Goal: Task Accomplishment & Management: Complete application form

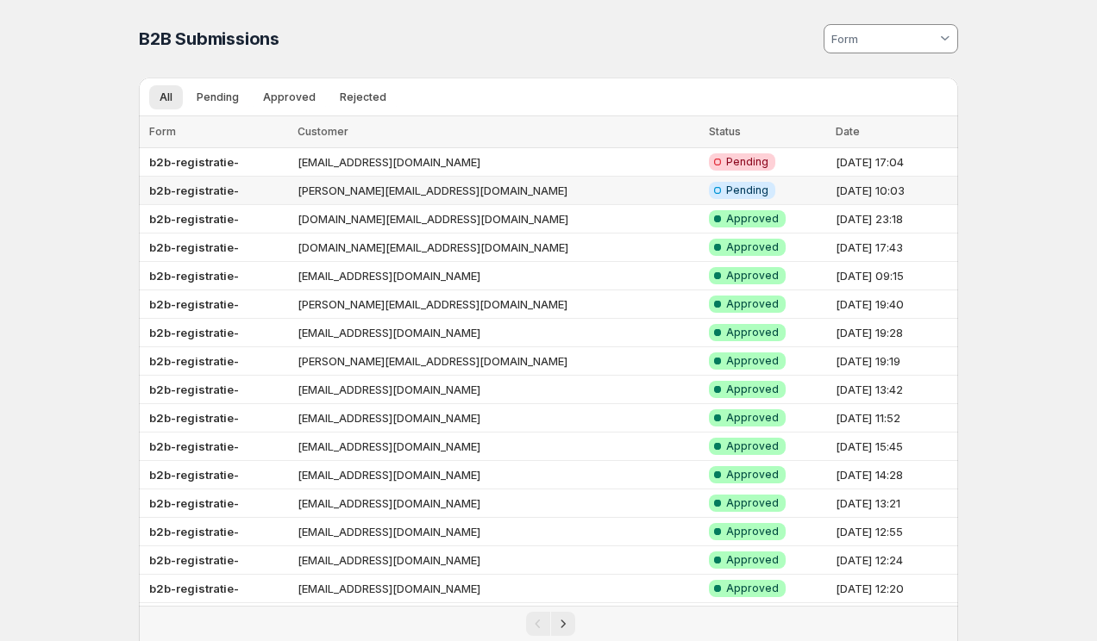
click at [424, 193] on td "[PERSON_NAME][EMAIL_ADDRESS][DOMAIN_NAME]" at bounding box center [497, 191] width 410 height 28
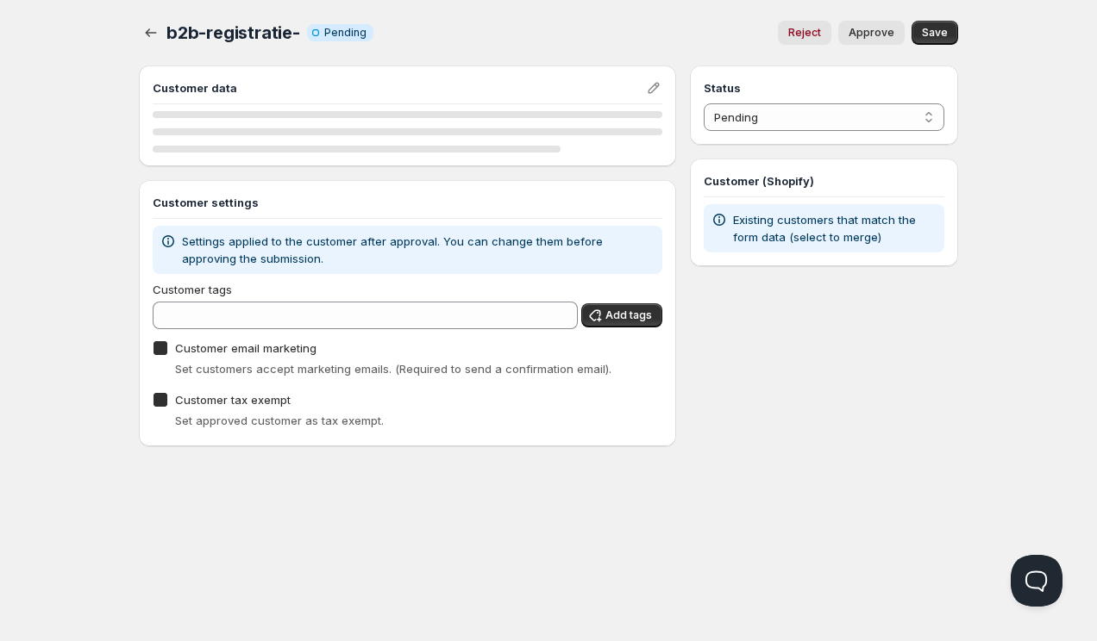
checkbox input "true"
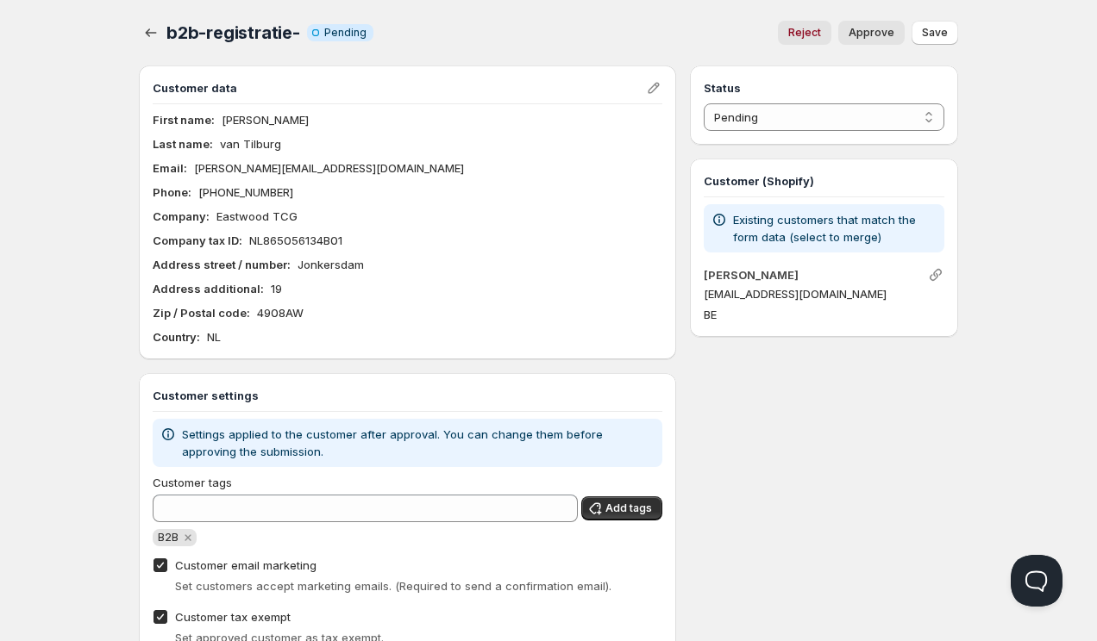
click at [861, 36] on span "Approve" at bounding box center [871, 33] width 46 height 14
select select "1"
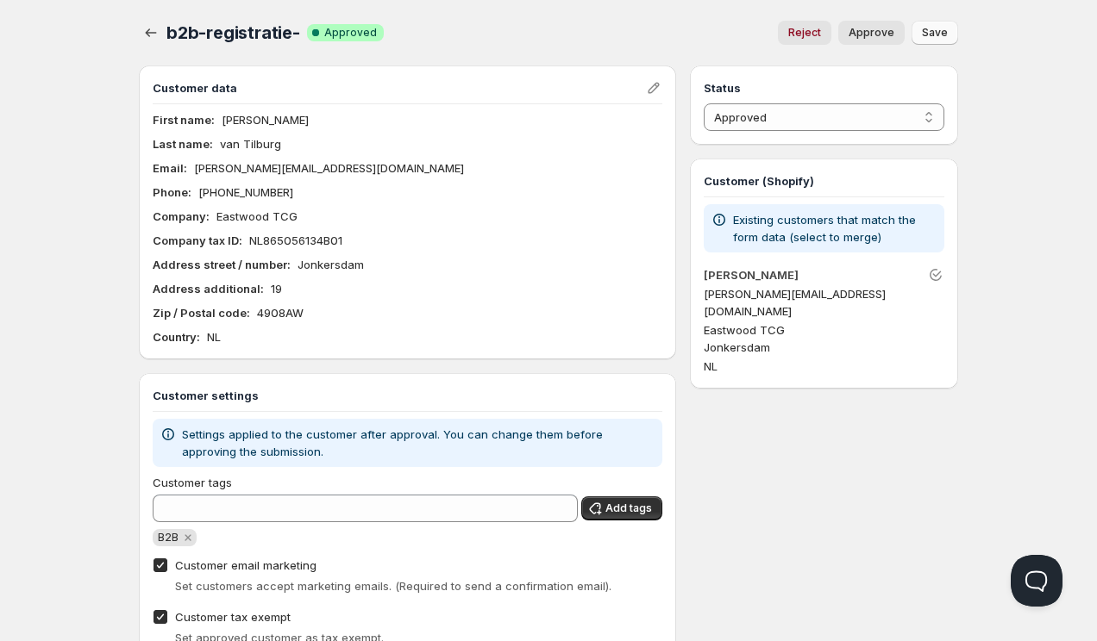
click at [924, 38] on span "Save" at bounding box center [935, 33] width 26 height 14
click at [147, 34] on icon "button" at bounding box center [151, 32] width 11 height 9
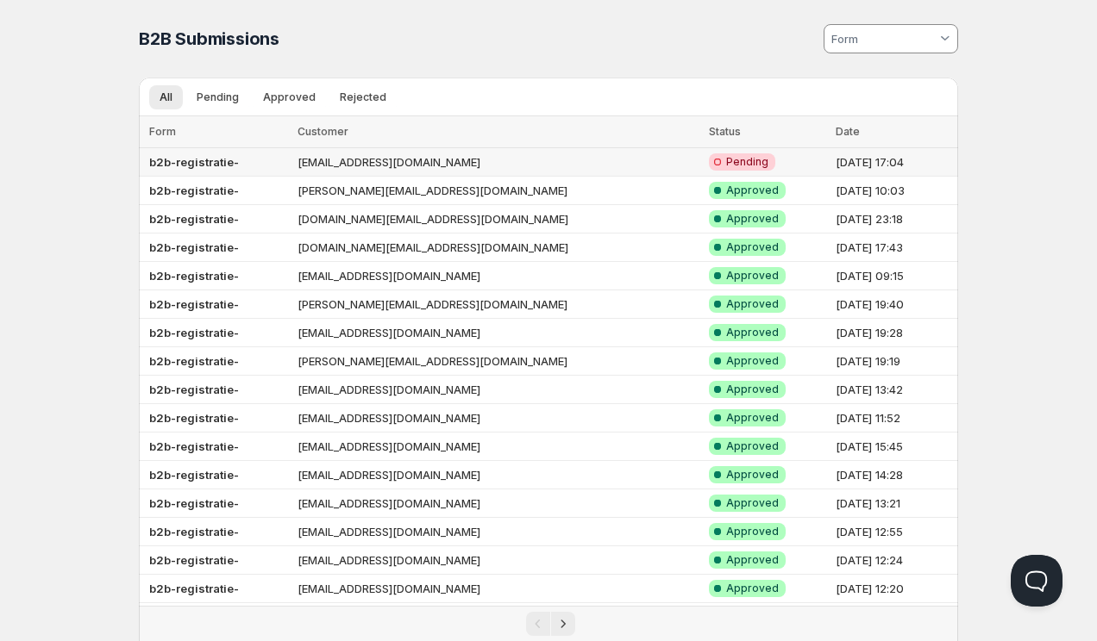
click at [323, 172] on td "[EMAIL_ADDRESS][DOMAIN_NAME]" at bounding box center [497, 162] width 410 height 28
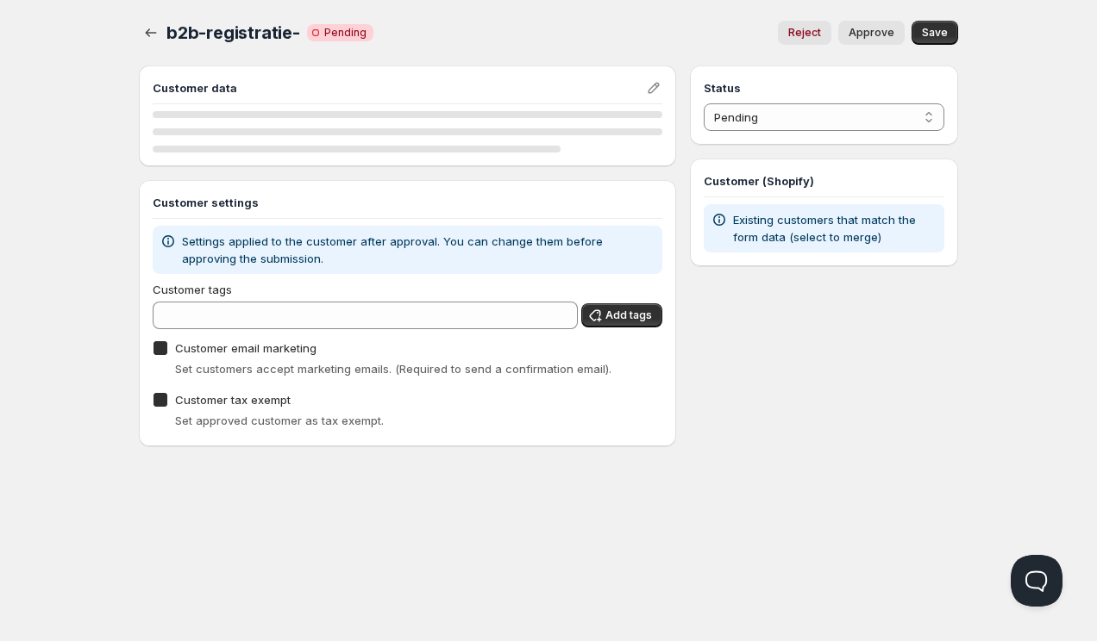
checkbox input "true"
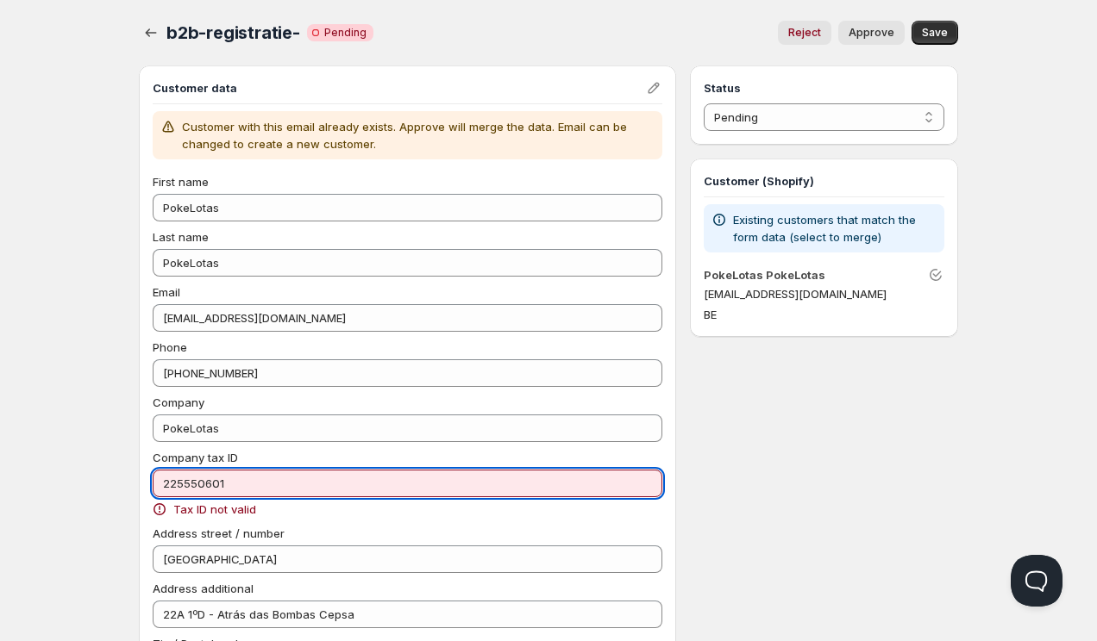
click at [166, 482] on input "225550601" at bounding box center [408, 484] width 510 height 28
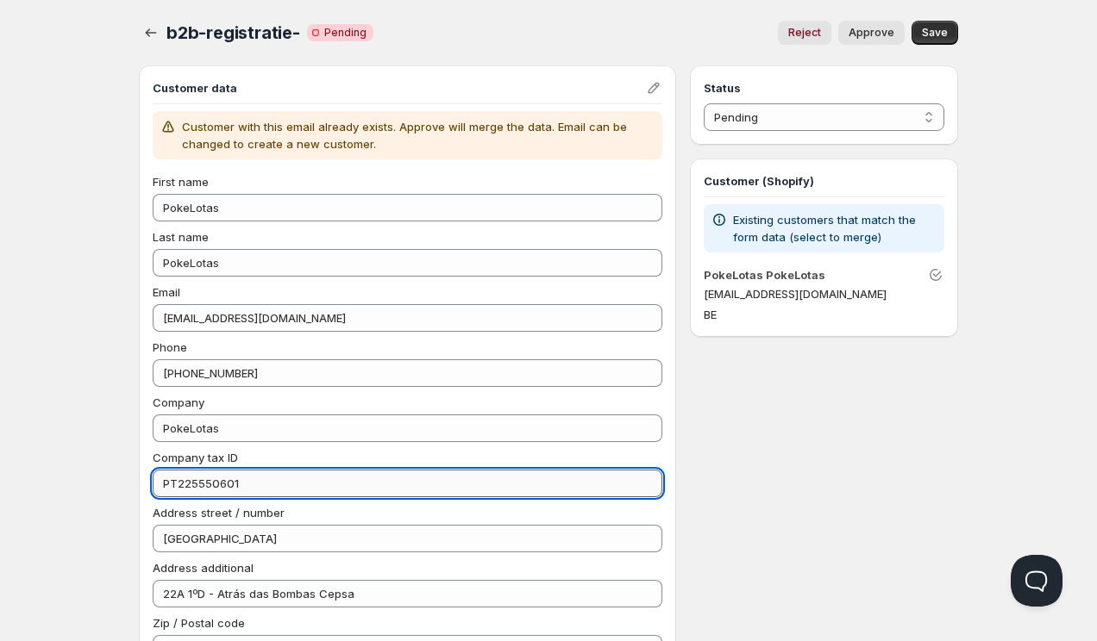
click at [274, 474] on input "PT225550601" at bounding box center [408, 484] width 510 height 28
type input "PT225550601"
click at [782, 502] on div "Status Pending Approved Rejected Ignored Spam Pending Customer (Shopify) Existi…" at bounding box center [824, 551] width 268 height 971
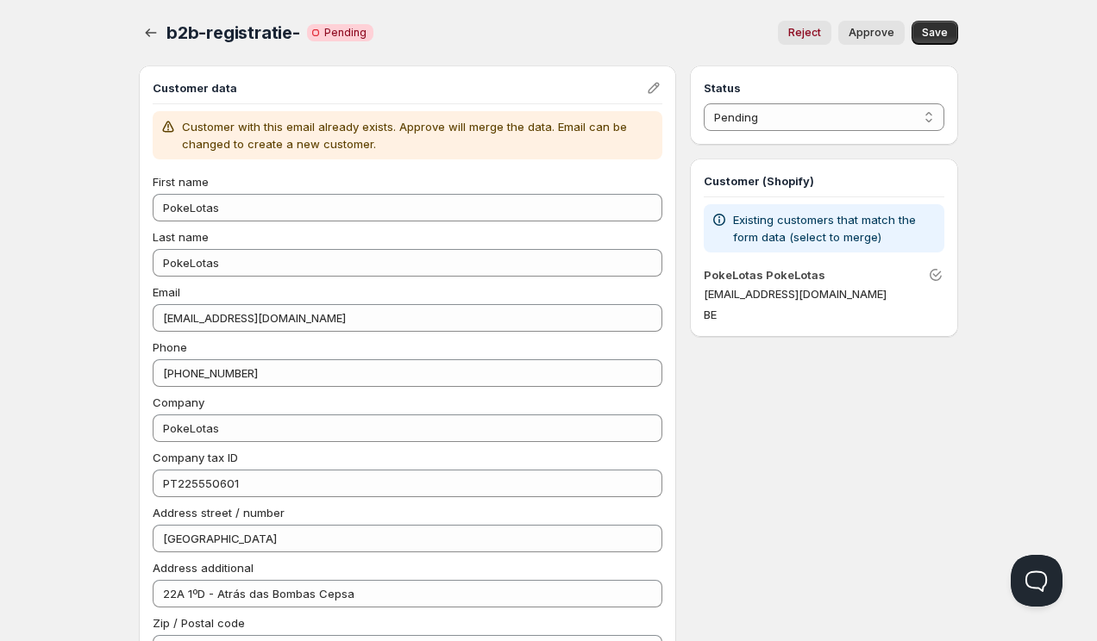
click at [866, 28] on span "Approve" at bounding box center [871, 33] width 46 height 14
select select "1"
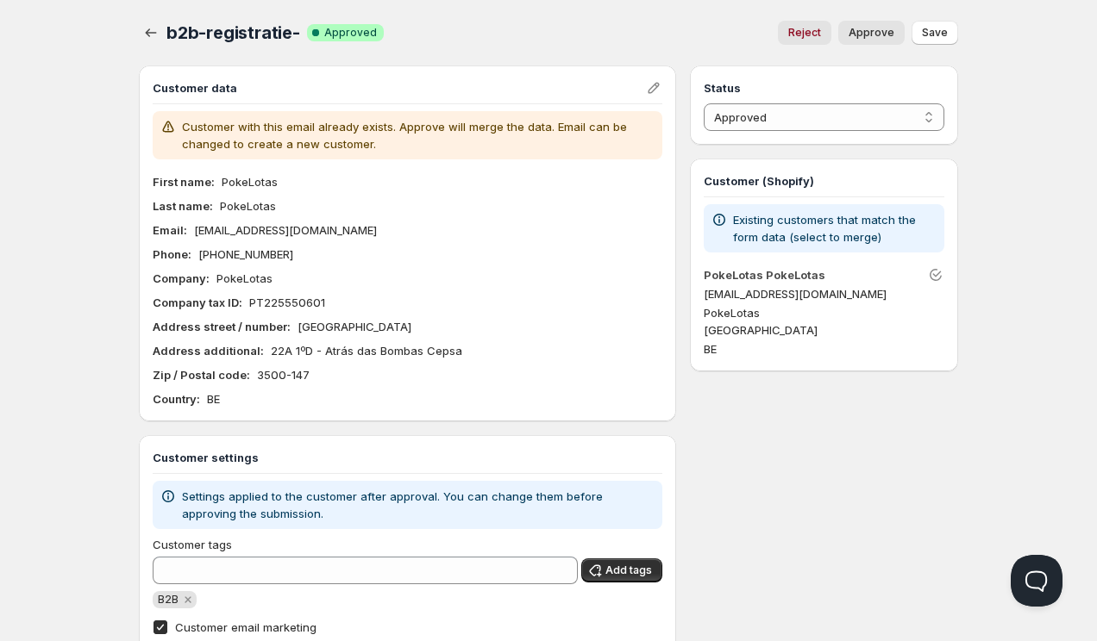
click at [922, 34] on span "Save" at bounding box center [935, 33] width 26 height 14
click at [153, 36] on icon "button" at bounding box center [150, 32] width 17 height 17
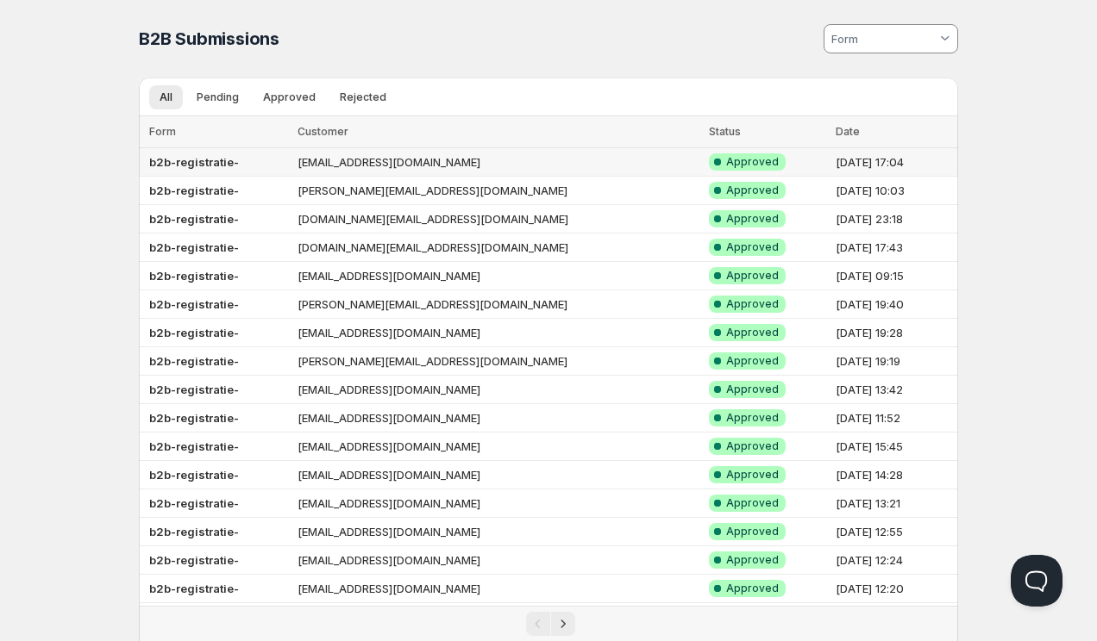
click at [322, 167] on td "[EMAIL_ADDRESS][DOMAIN_NAME]" at bounding box center [497, 162] width 410 height 28
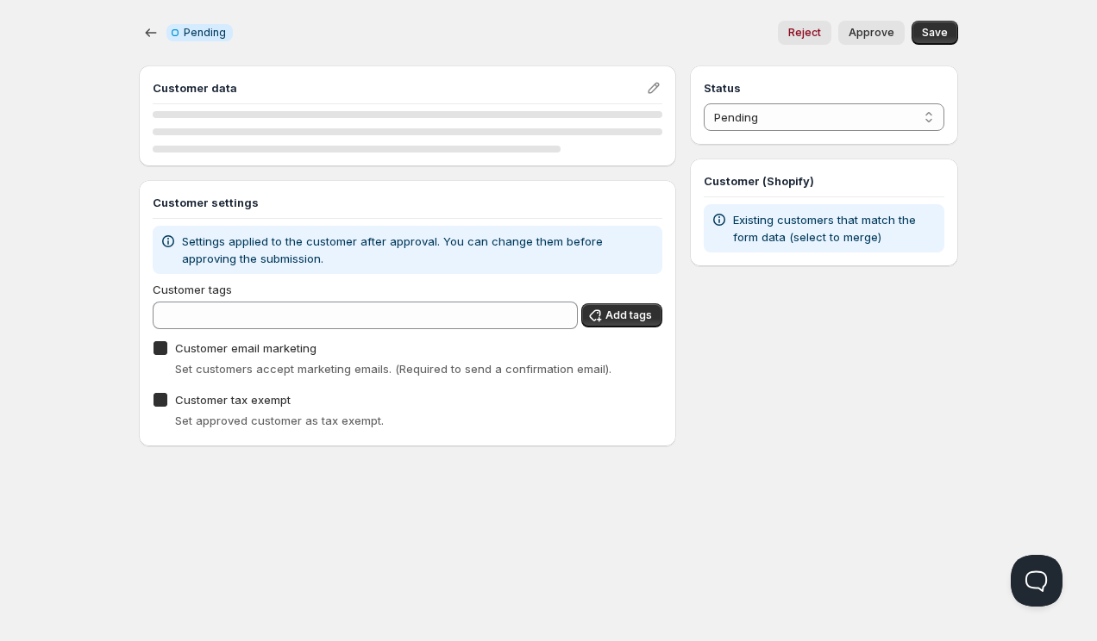
checkbox input "true"
select select "1"
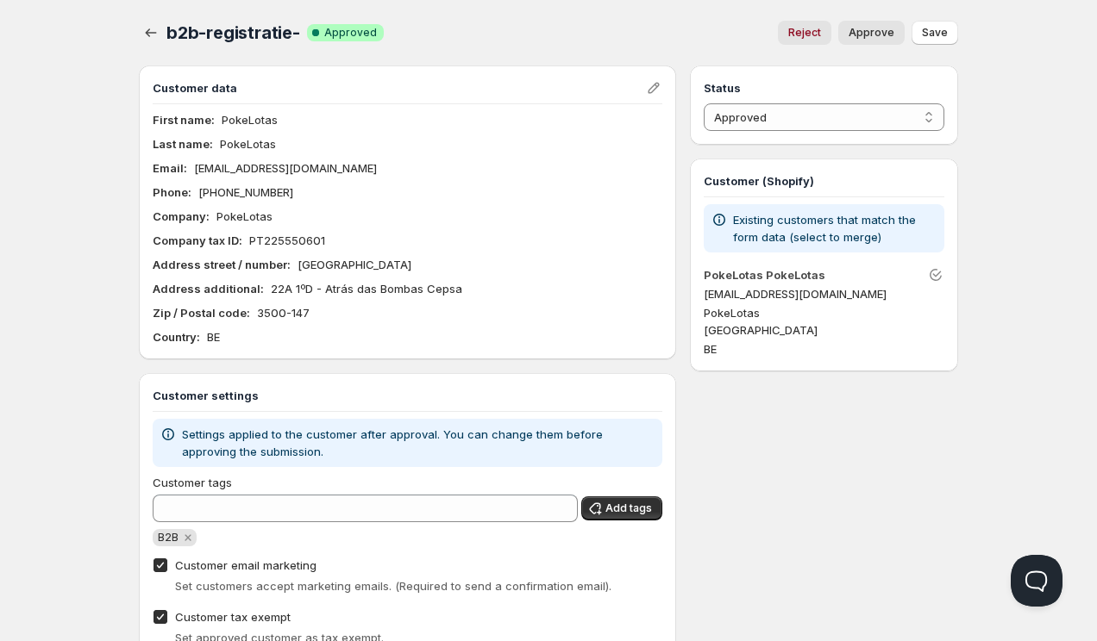
scroll to position [22, 0]
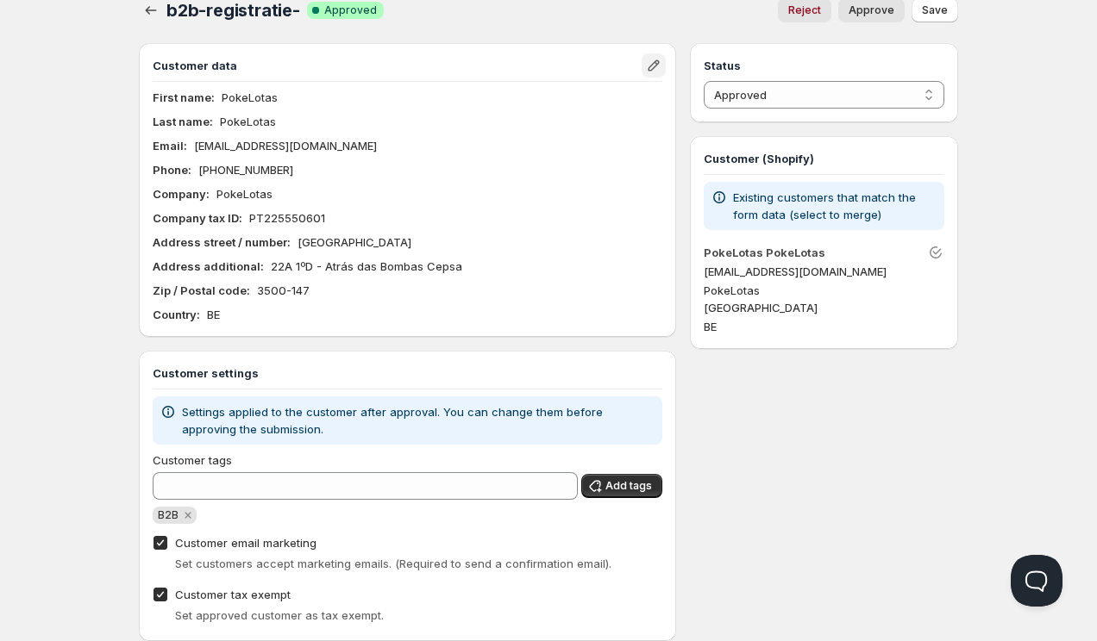
click at [651, 69] on icon "Edit" at bounding box center [652, 65] width 11 height 11
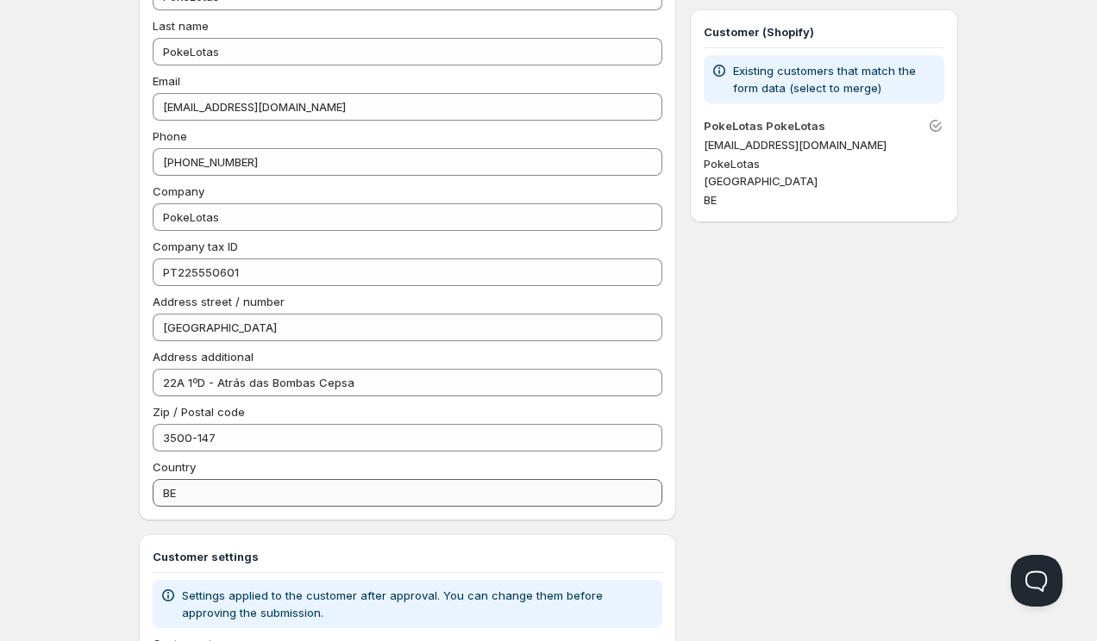
scroll to position [154, 0]
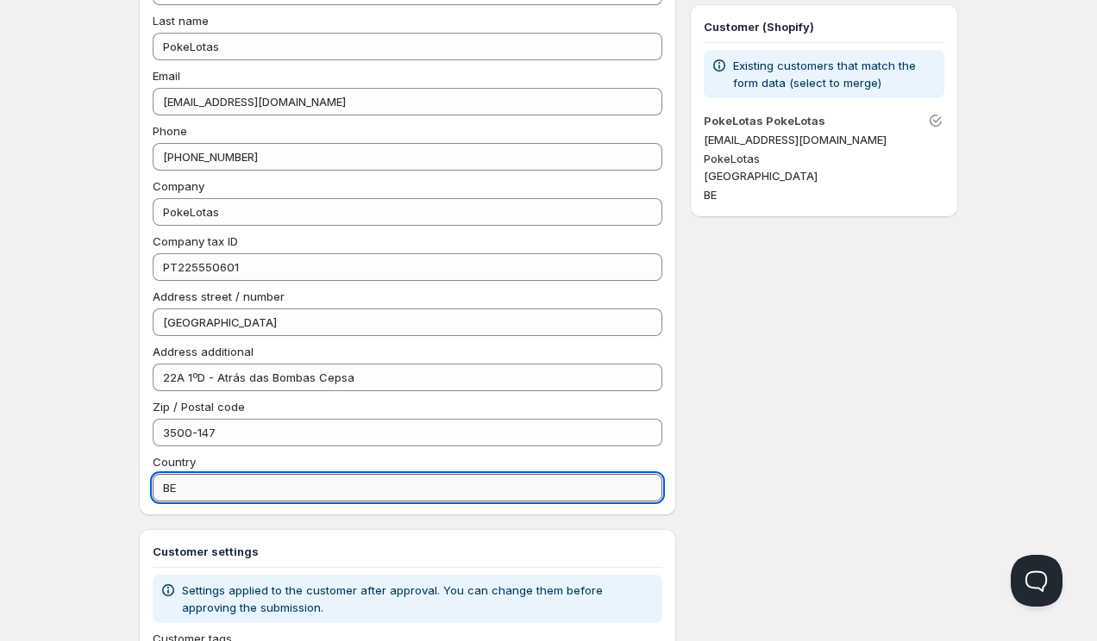
click at [195, 497] on input "BE" at bounding box center [408, 488] width 510 height 28
type input "B"
type input "PT"
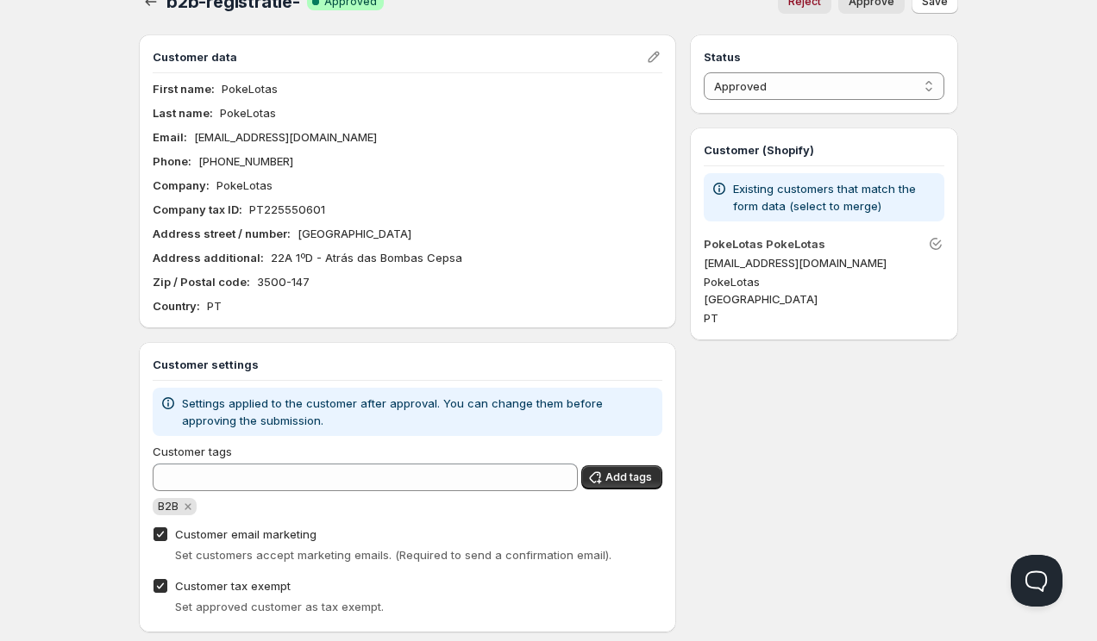
scroll to position [0, 0]
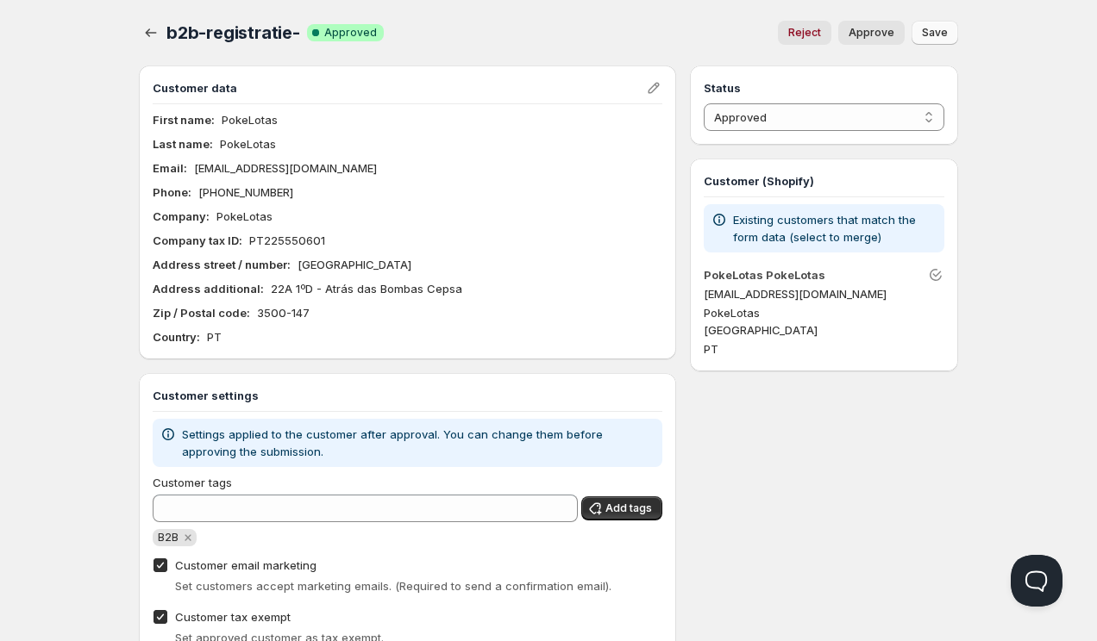
click at [930, 37] on span "Save" at bounding box center [935, 33] width 26 height 14
